Goal: Check status: Check status

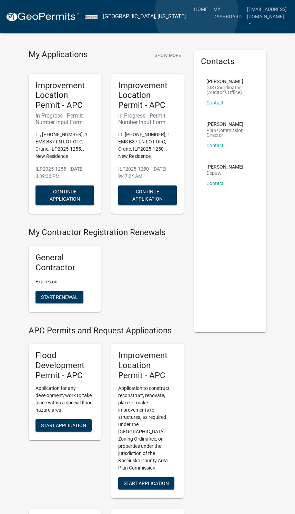
click at [211, 13] on link "My Dashboard" at bounding box center [228, 13] width 34 height 20
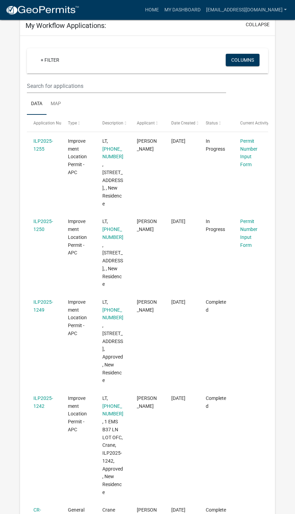
click at [218, 314] on div "Completed" at bounding box center [216, 306] width 21 height 16
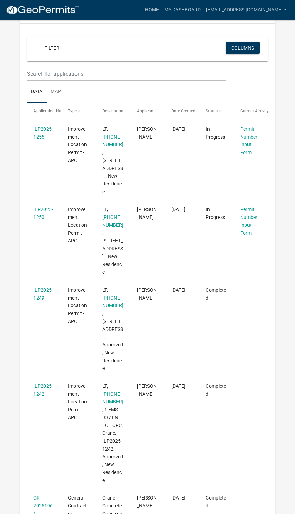
click at [43, 301] on link "ILP2025-1249" at bounding box center [43, 293] width 20 height 13
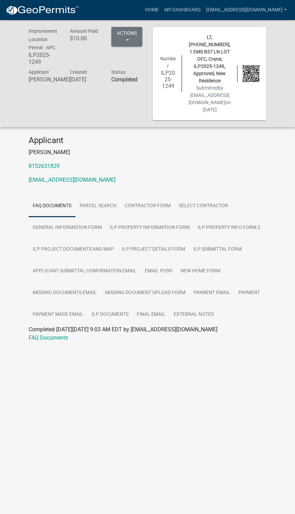
click at [131, 43] on button "Actions" at bounding box center [126, 37] width 31 height 20
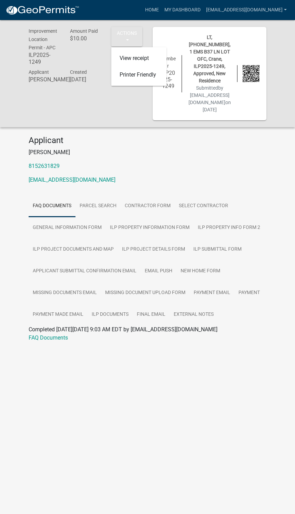
click at [162, 136] on h4 "Applicant" at bounding box center [148, 141] width 238 height 10
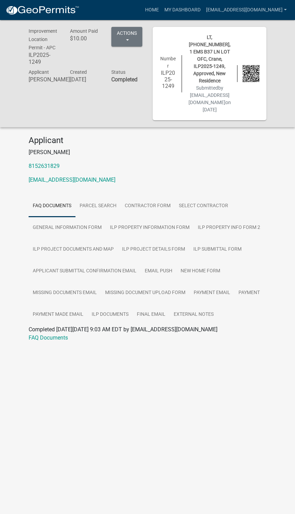
click at [248, 74] on img at bounding box center [251, 73] width 17 height 17
click at [228, 79] on div "LT, [PHONE_NUMBER], 1 EMS B37 LN LOT OFC, Crane, ILP2025-1249, Approved, New Re…" at bounding box center [209, 74] width 55 height 80
click at [13, 349] on div "Improvement Location Permit - APC ILP2025-1249 Amount Paid $10.00 Actions View …" at bounding box center [147, 191] width 295 height 343
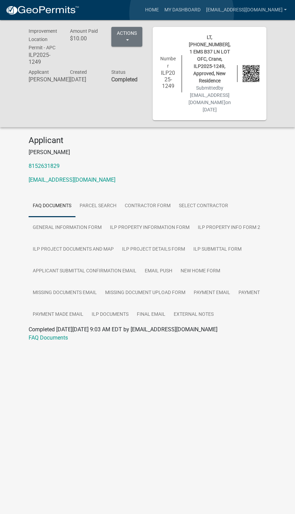
click at [182, 13] on link "My Dashboard" at bounding box center [183, 9] width 42 height 13
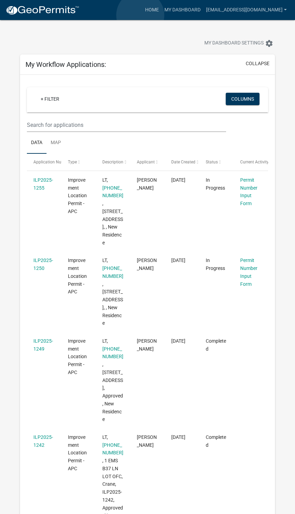
click at [142, 16] on link "Home" at bounding box center [151, 9] width 19 height 13
